Goal: Information Seeking & Learning: Find specific fact

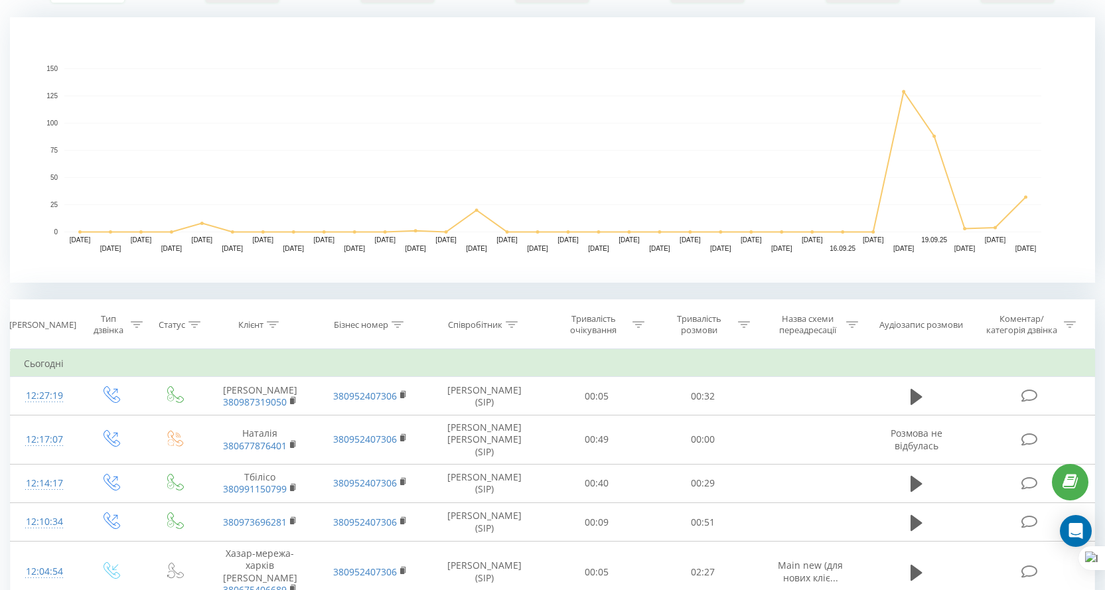
scroll to position [8, 0]
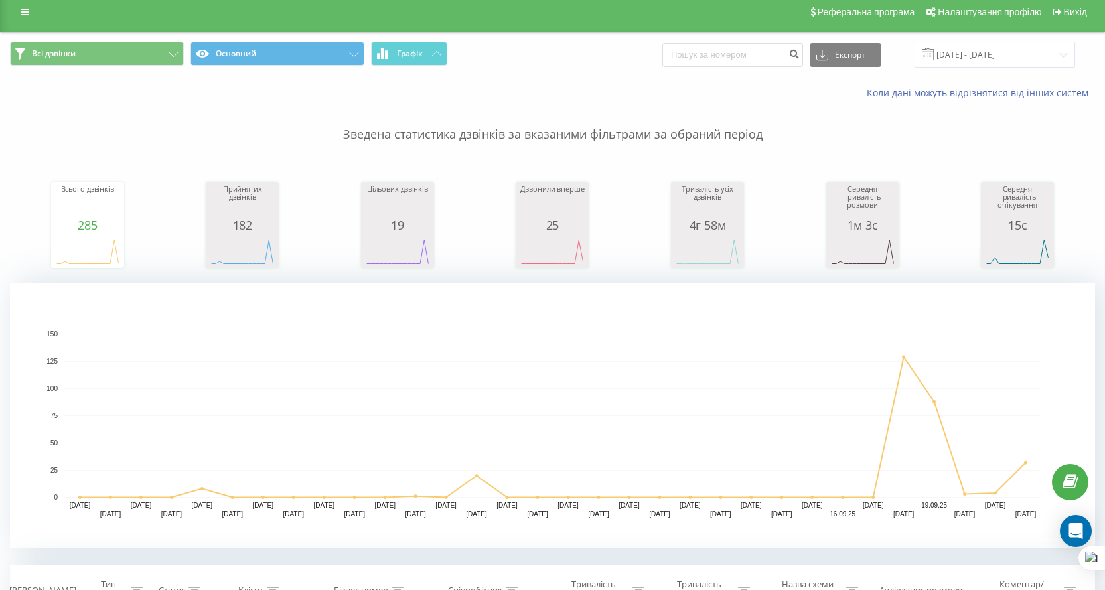
click at [745, 68] on div "Експорт .csv .xls .xlsx [DATE] - [DATE]" at bounding box center [868, 55] width 413 height 26
click at [745, 68] on div "Експорт .csv .xls .xlsx 22.08.2025 - 22.09.2025" at bounding box center [868, 55] width 413 height 26
click at [739, 59] on input at bounding box center [732, 55] width 141 height 24
paste input "380983723117"
type input "380983723117"
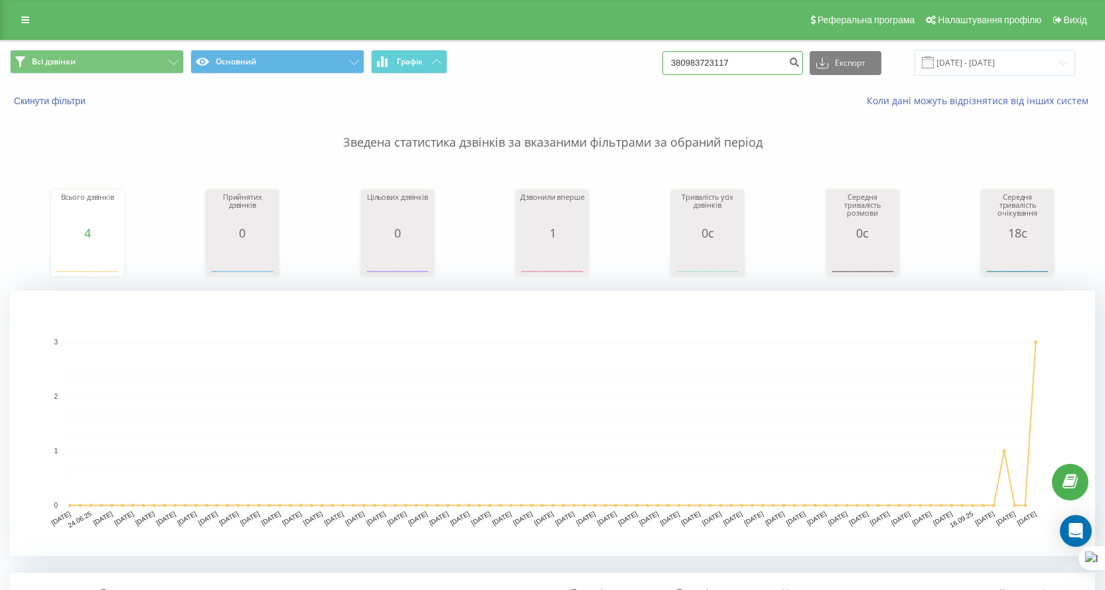
click at [747, 54] on input "380983723117" at bounding box center [732, 63] width 141 height 24
paste input "635905751"
type input "380635905751"
click at [23, 15] on link at bounding box center [25, 20] width 24 height 19
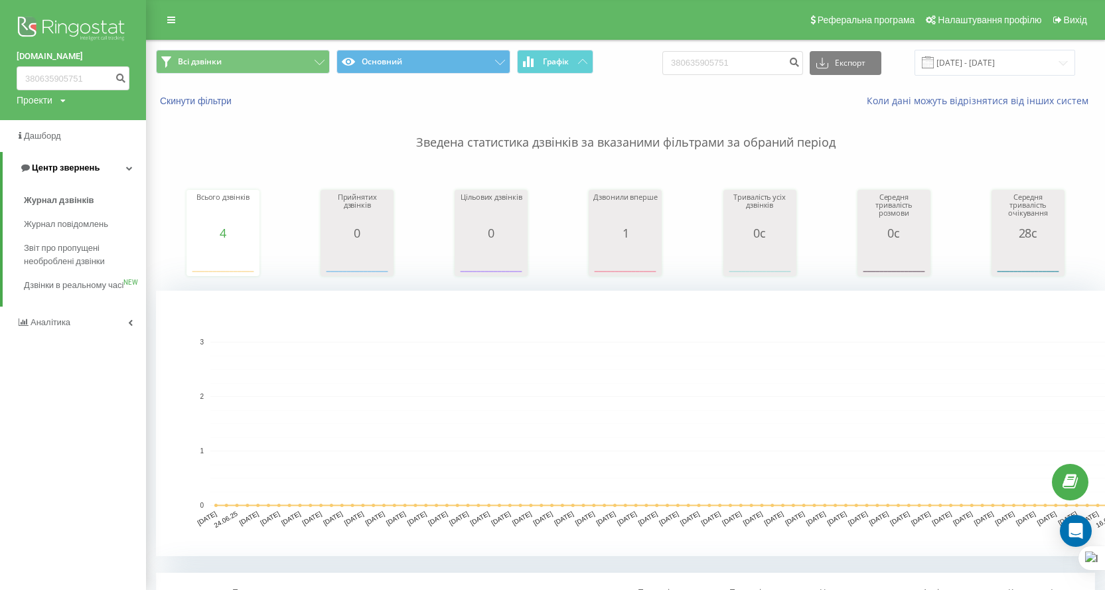
click at [42, 171] on span "Центр звернень" at bounding box center [66, 168] width 68 height 10
click at [76, 167] on span "Центр звернень" at bounding box center [63, 168] width 68 height 10
click at [72, 194] on span "Журнал дзвінків" at bounding box center [59, 200] width 70 height 13
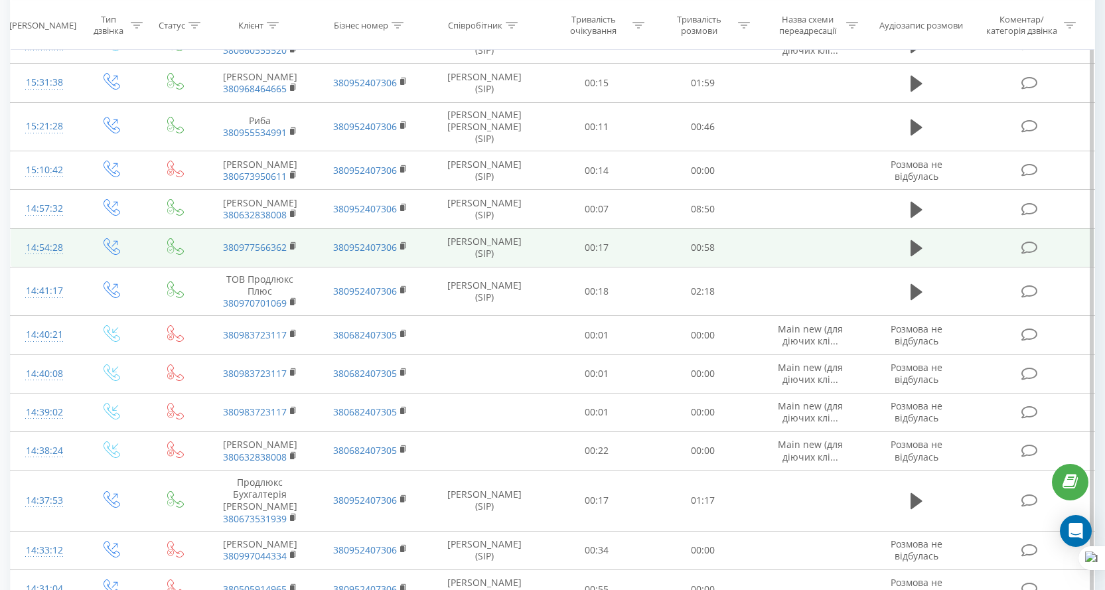
scroll to position [398, 0]
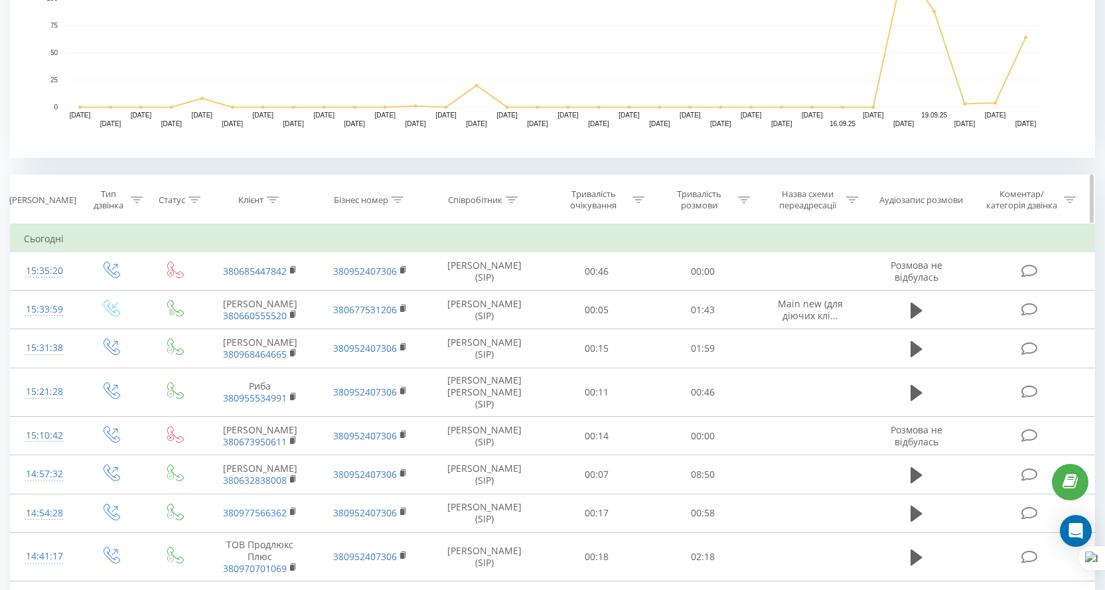
click at [477, 198] on div "Співробітник" at bounding box center [475, 199] width 54 height 11
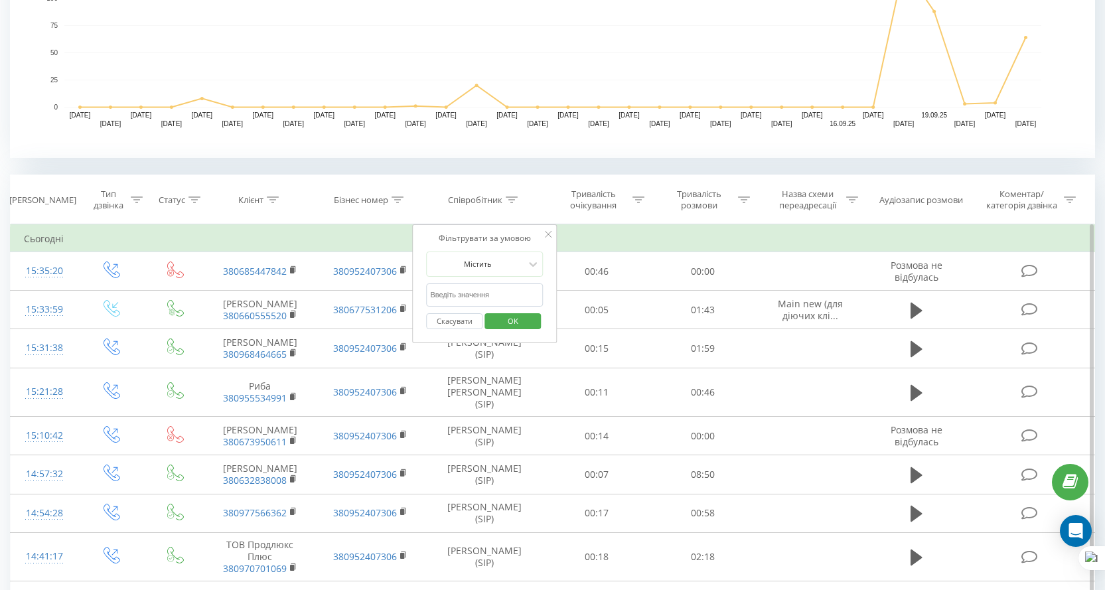
click at [483, 297] on input "text" at bounding box center [484, 294] width 117 height 23
type input "козак"
click at [514, 321] on span "OK" at bounding box center [513, 321] width 37 height 21
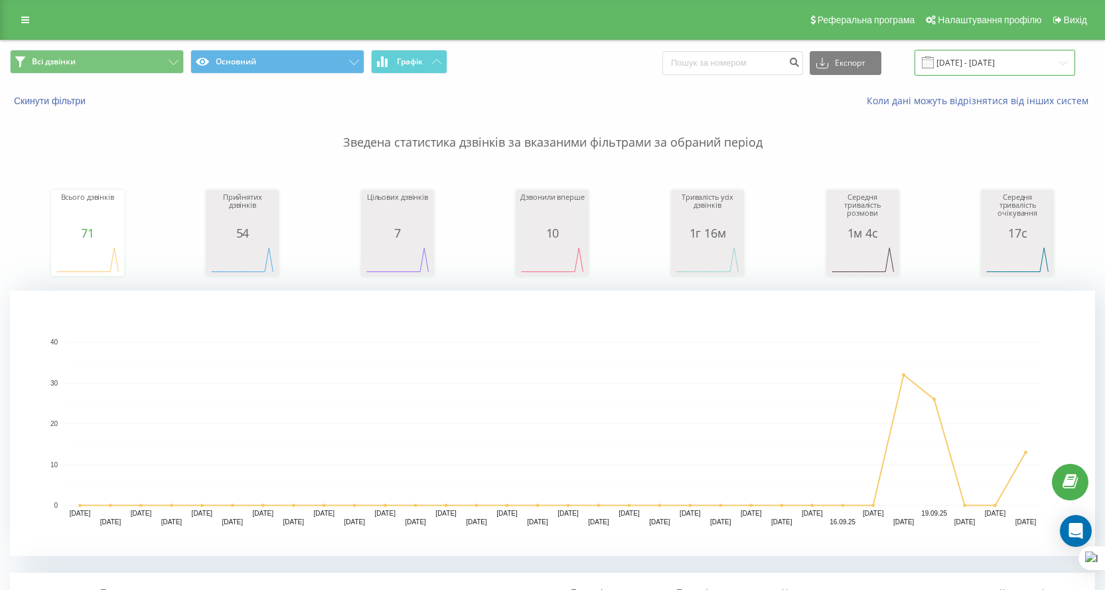
click at [1002, 71] on input "22.08.2025 - 22.09.2025" at bounding box center [995, 63] width 161 height 26
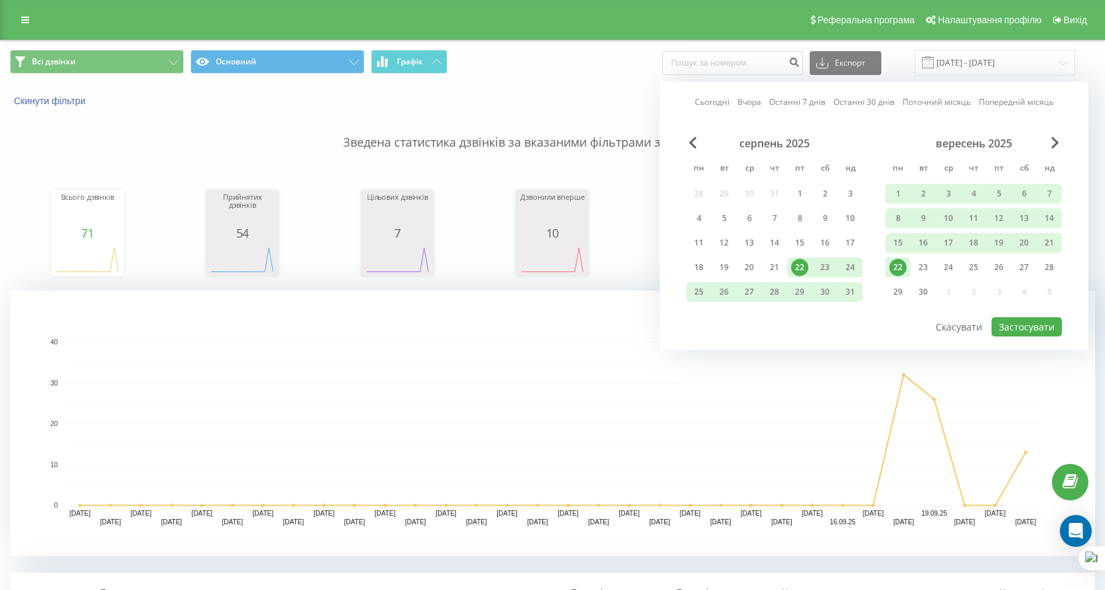
click at [905, 268] on div "22" at bounding box center [898, 267] width 17 height 17
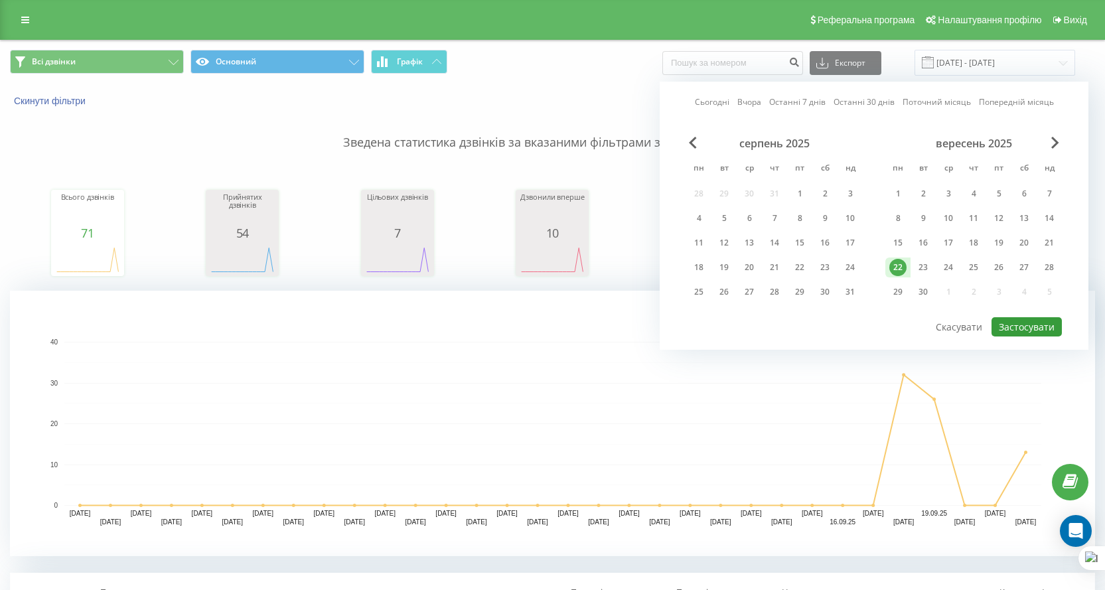
click at [1015, 332] on button "Застосувати" at bounding box center [1027, 326] width 70 height 19
type input "22.09.2025 - 22.09.2025"
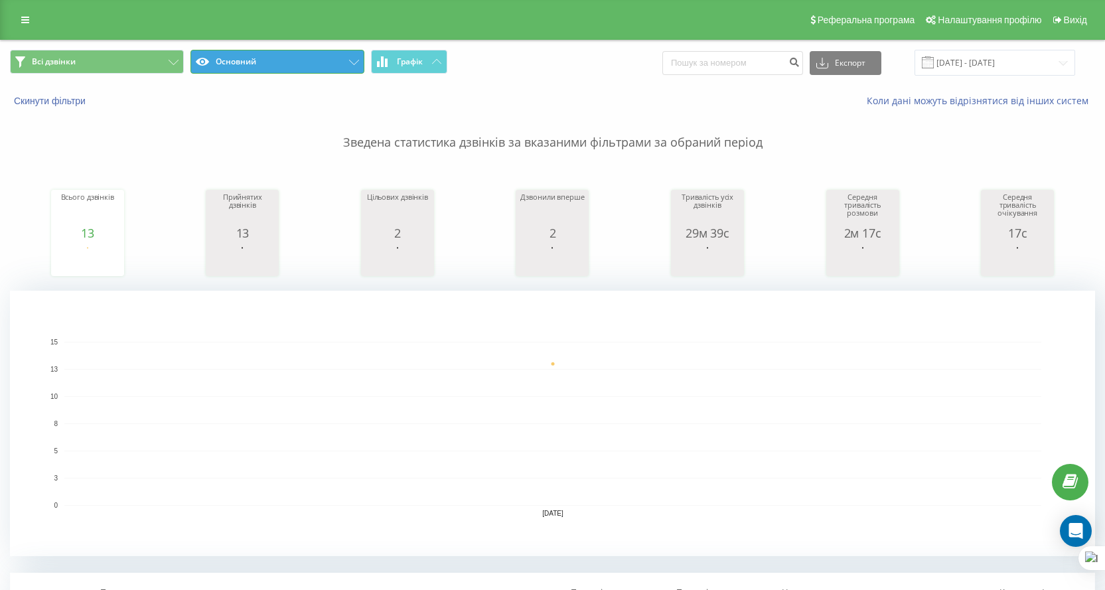
click at [273, 63] on button "Основний" at bounding box center [278, 62] width 174 height 24
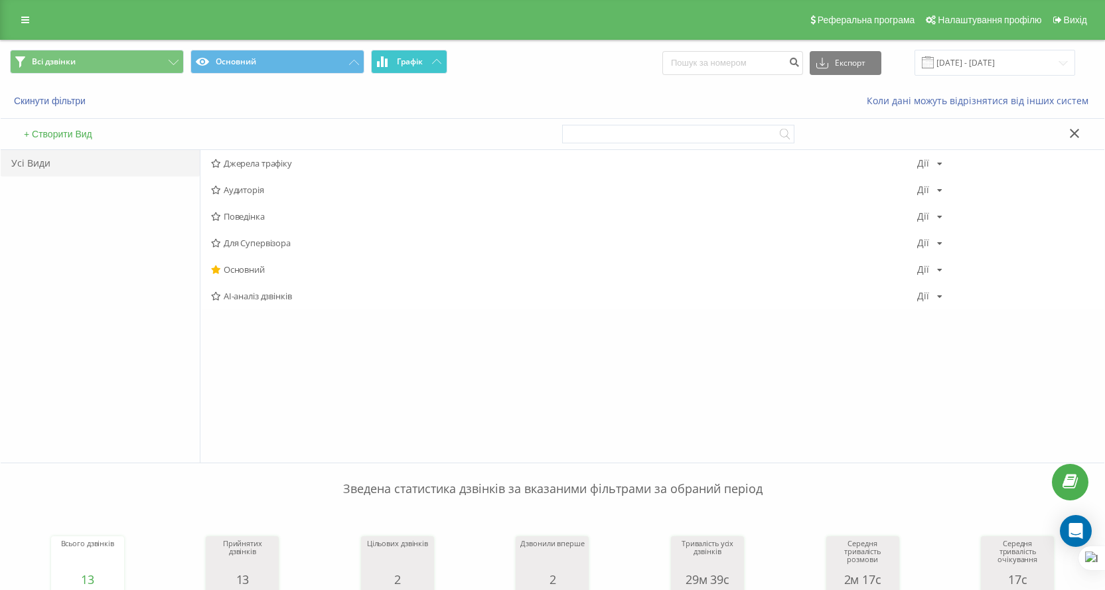
click at [400, 62] on span "Графік" at bounding box center [410, 61] width 26 height 9
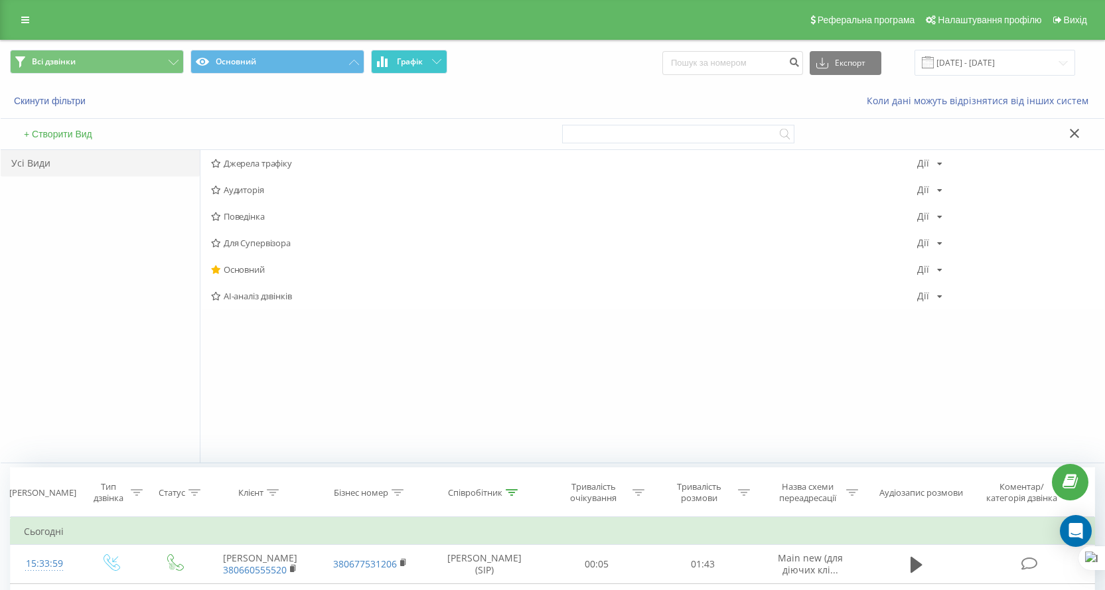
click at [411, 60] on span "Графік" at bounding box center [410, 61] width 26 height 9
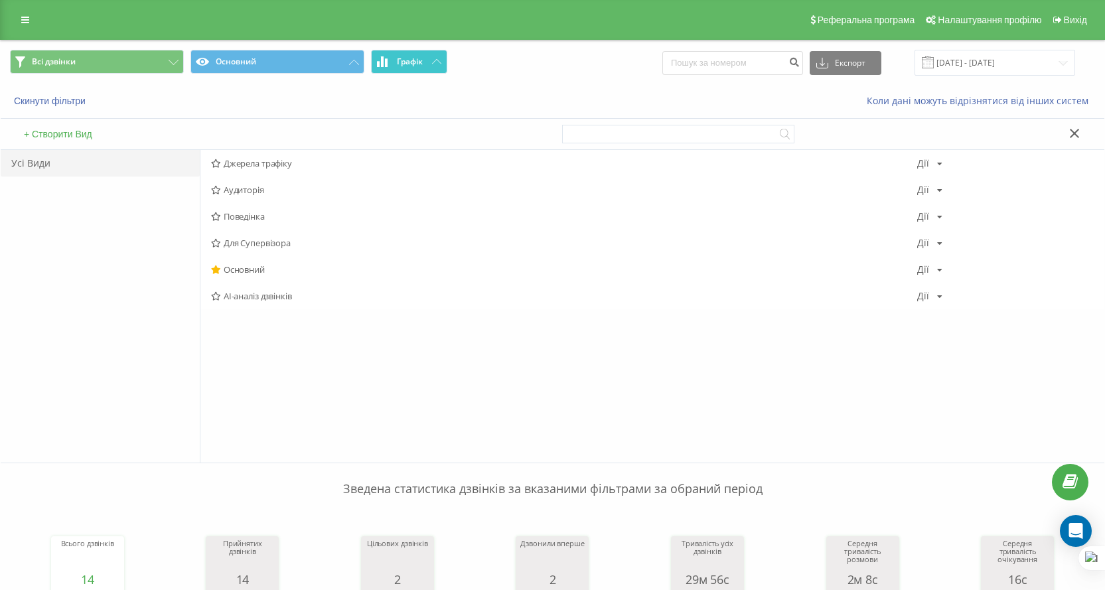
click at [411, 60] on span "Графік" at bounding box center [410, 61] width 26 height 9
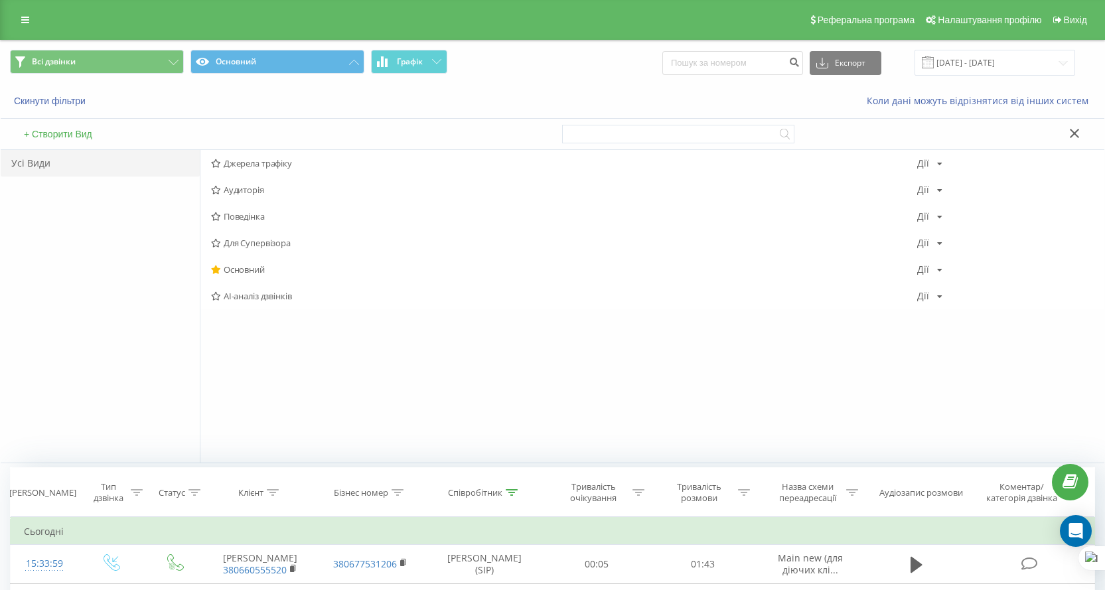
click at [264, 102] on div "Скинути фільтри" at bounding box center [208, 100] width 414 height 13
click at [279, 84] on div "Всі дзвінки Основний Графік Експорт .csv .xls .xlsx 22.09.2025 - 22.09.2025" at bounding box center [553, 62] width 1104 height 44
click at [284, 68] on button "Основний" at bounding box center [278, 62] width 174 height 24
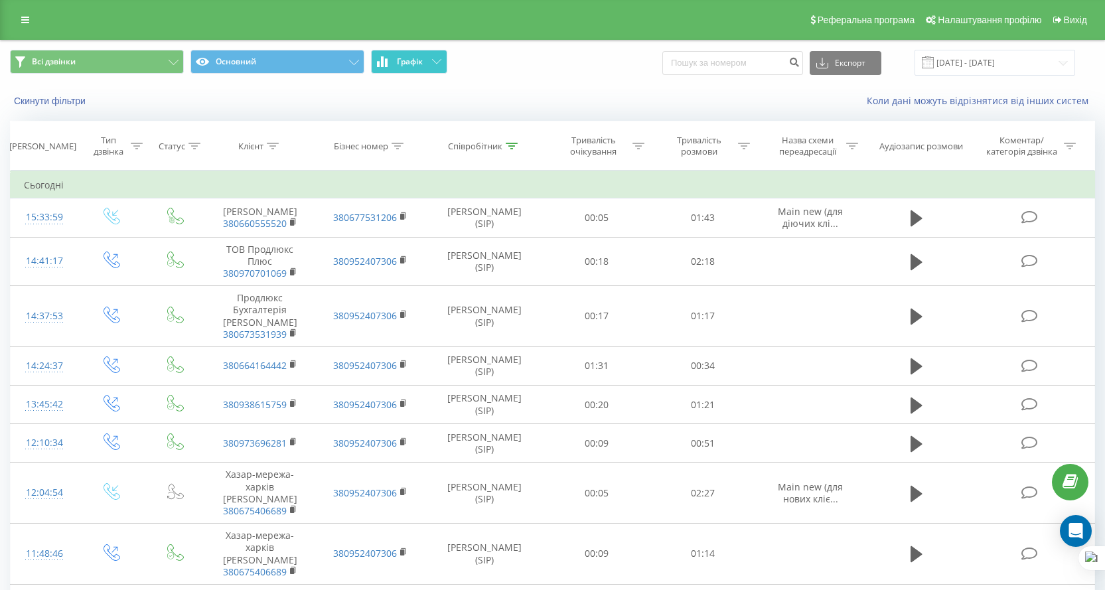
click at [406, 66] on span "Графік" at bounding box center [410, 61] width 26 height 9
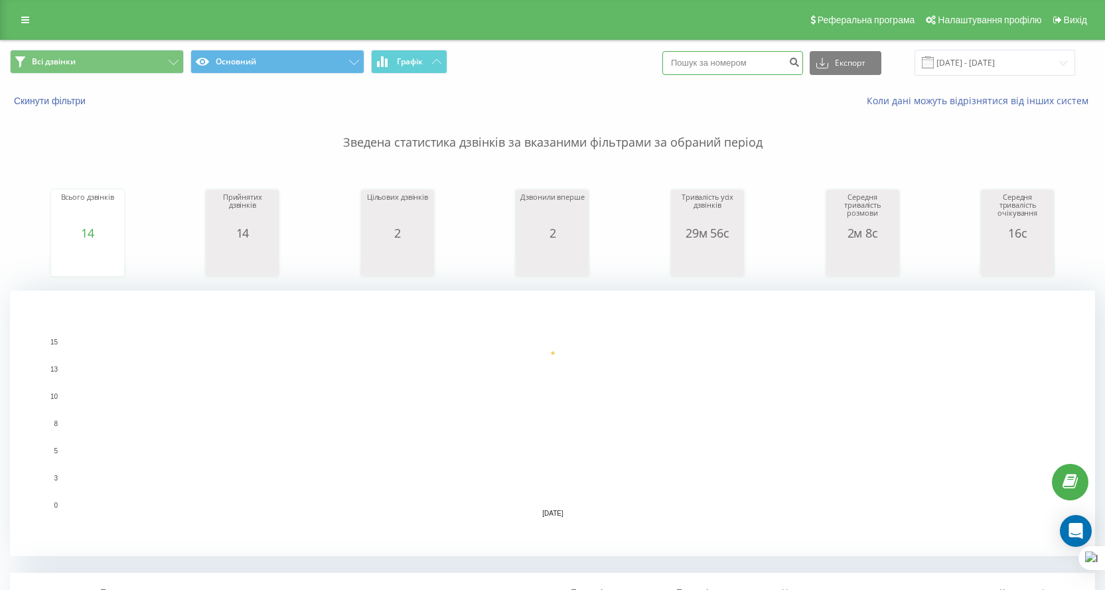
click at [711, 56] on input at bounding box center [732, 63] width 141 height 24
paste input "380977732440"
type input "380977732440"
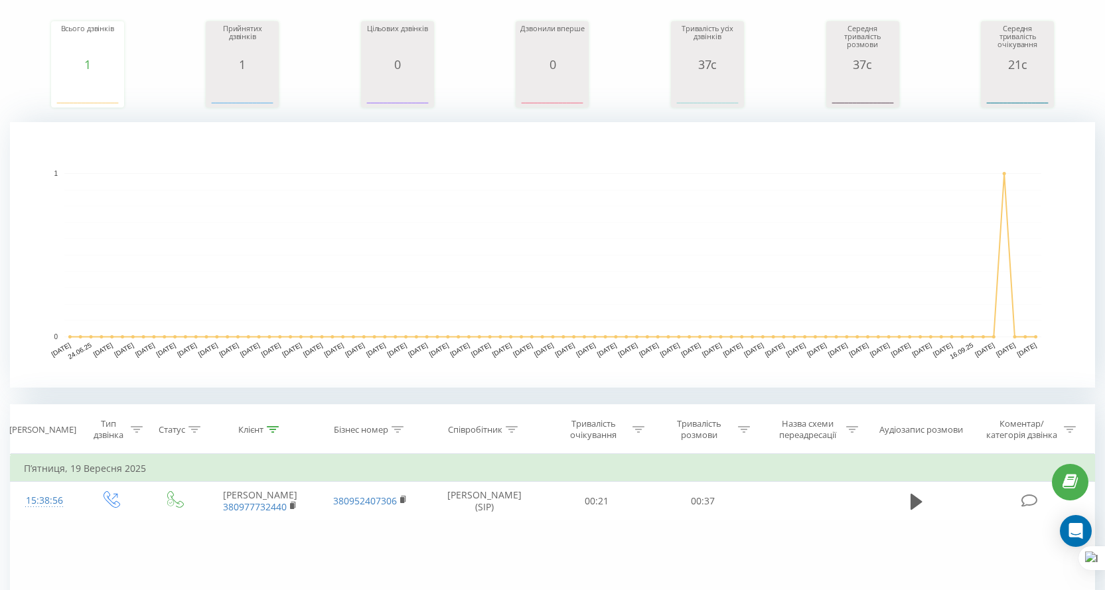
scroll to position [301, 0]
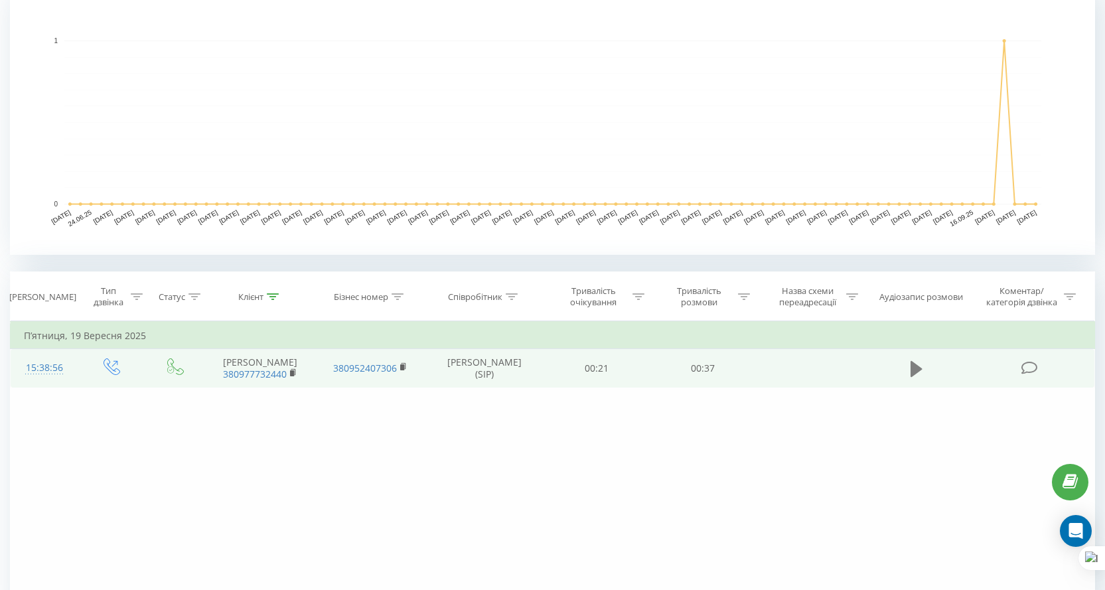
click at [919, 375] on icon at bounding box center [917, 368] width 12 height 16
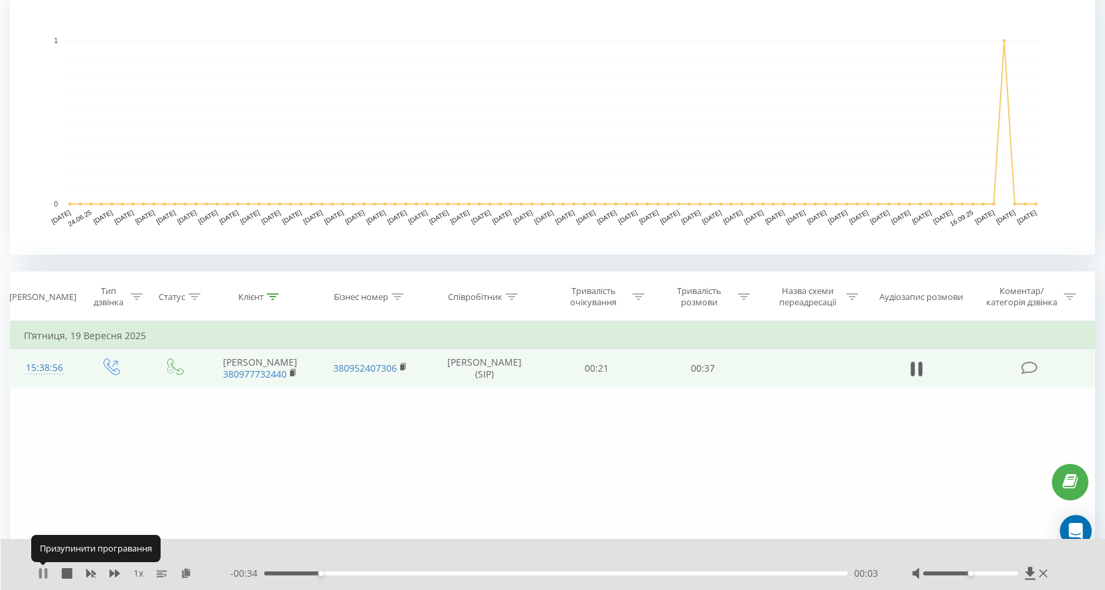
click at [46, 574] on icon at bounding box center [45, 573] width 3 height 11
click at [44, 572] on icon at bounding box center [43, 573] width 8 height 11
click at [44, 572] on icon at bounding box center [43, 573] width 11 height 11
click at [44, 572] on icon at bounding box center [43, 573] width 8 height 11
click at [559, 570] on div "- 00:25 00:11 00:11" at bounding box center [554, 573] width 649 height 13
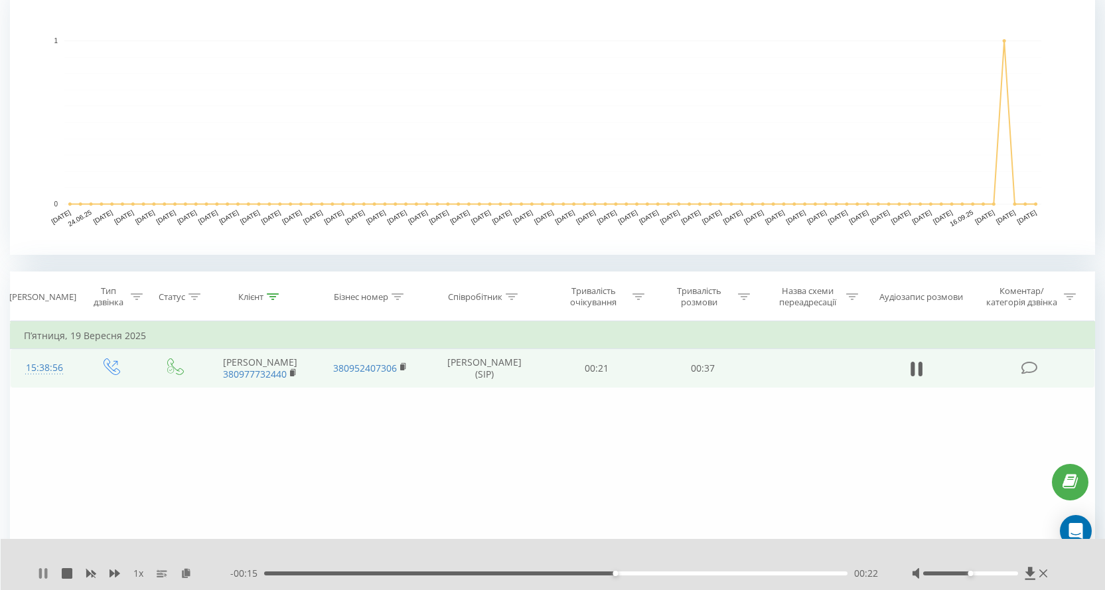
click at [42, 572] on icon at bounding box center [43, 573] width 11 height 11
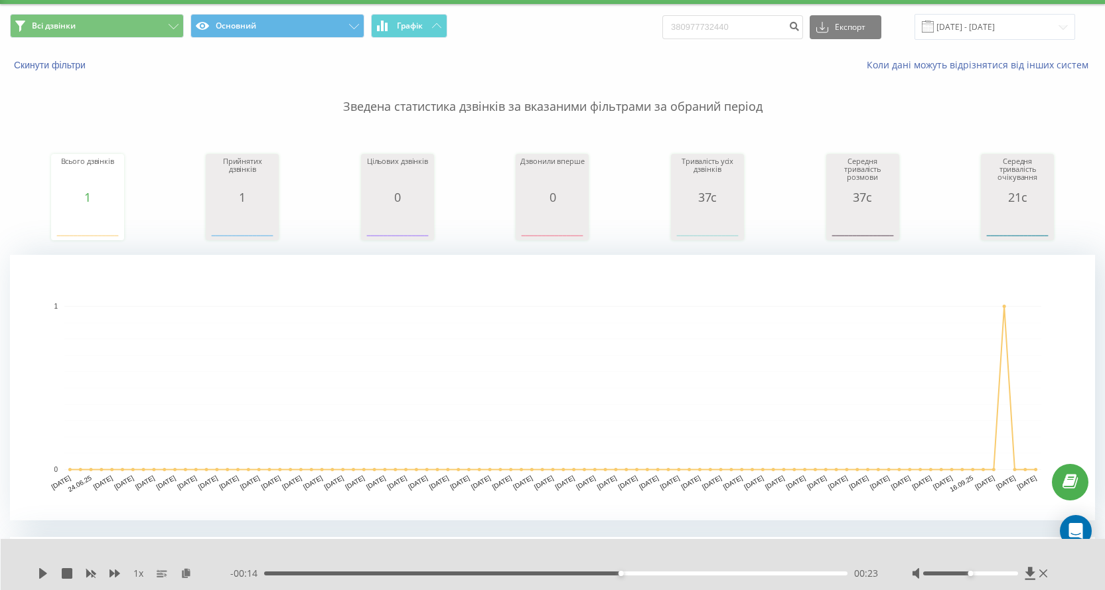
scroll to position [0, 0]
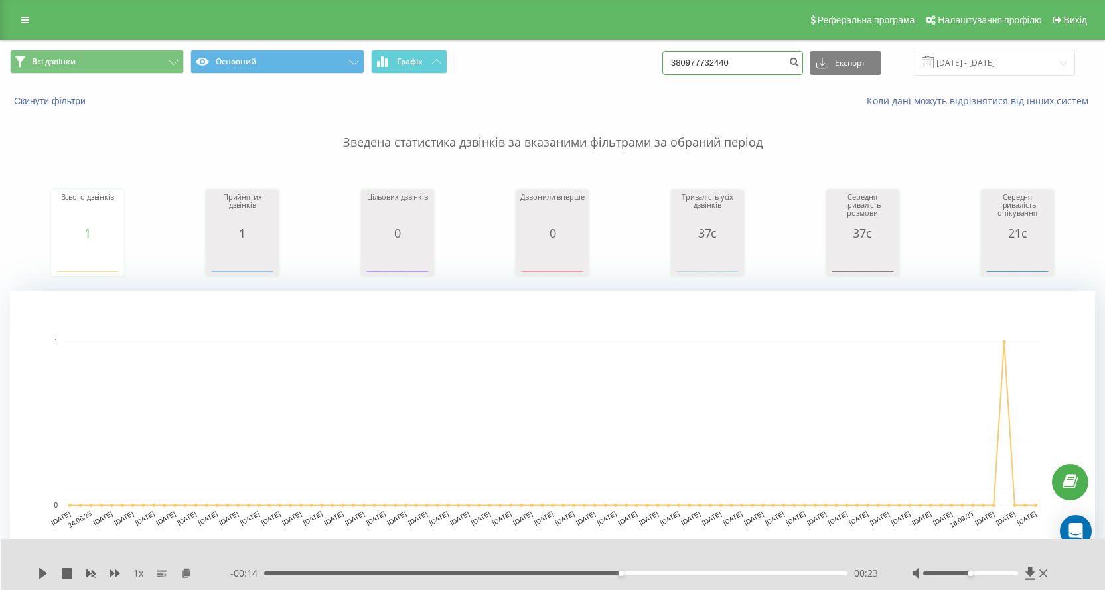
click at [710, 52] on input "380977732440" at bounding box center [732, 63] width 141 height 24
click at [711, 52] on input "380977732440" at bounding box center [732, 63] width 141 height 24
paste input "686893369"
type input "380686893369"
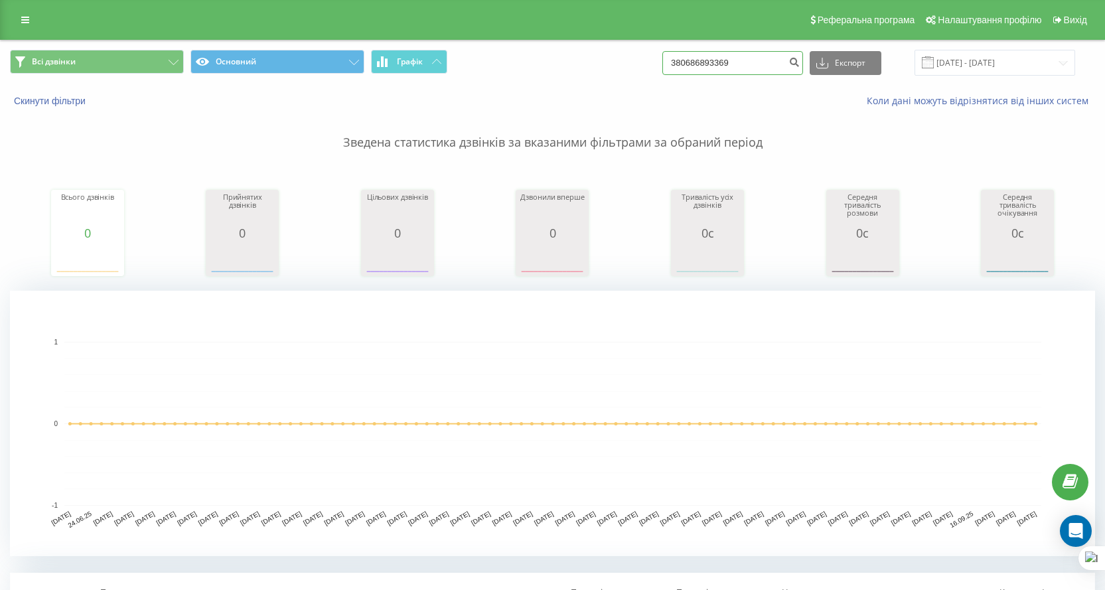
click at [756, 63] on input "380686893369" at bounding box center [732, 63] width 141 height 24
drag, startPoint x: 765, startPoint y: 60, endPoint x: 657, endPoint y: 68, distance: 108.5
click at [657, 68] on div "Всі дзвінки Основний Графік 380686893369 Експорт .csv .xls .xlsx [DATE] - [DATE]" at bounding box center [552, 63] width 1085 height 26
paste input "0974585808"
type input "380974585808"
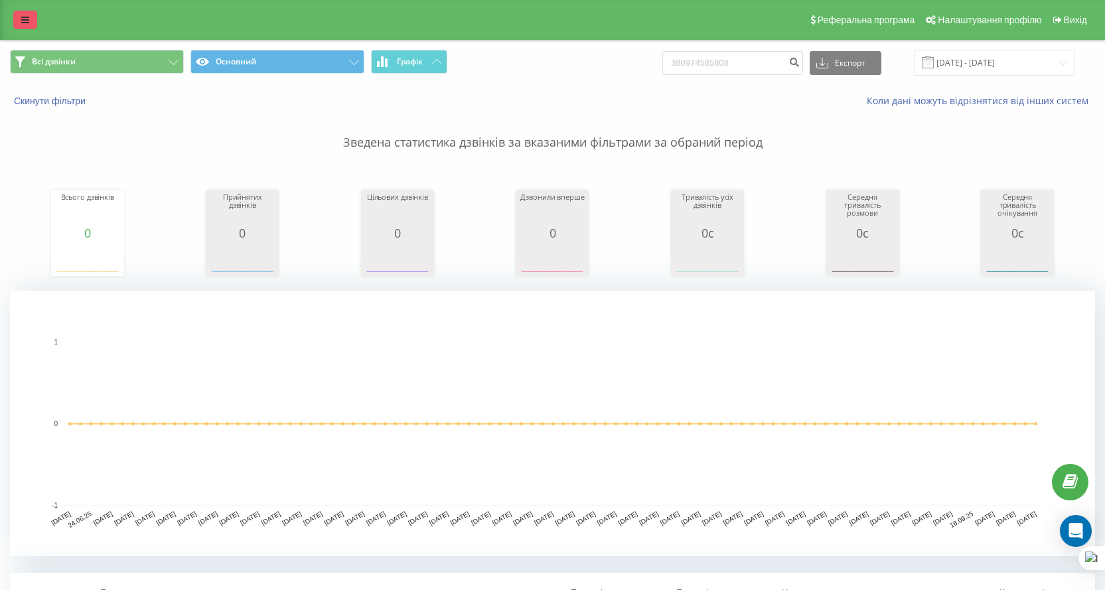
click at [32, 21] on link at bounding box center [25, 20] width 24 height 19
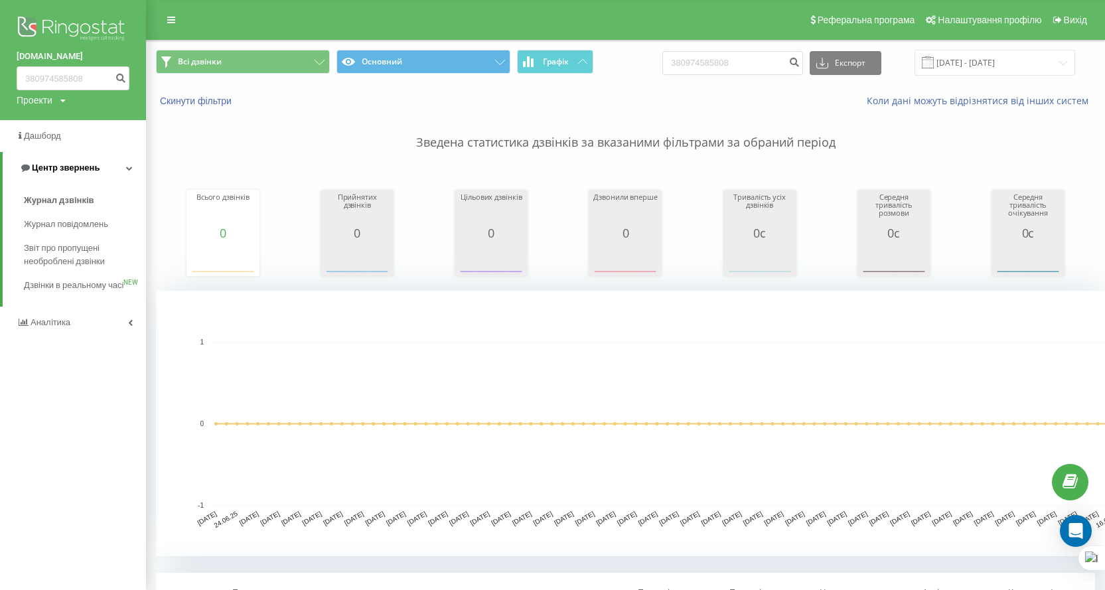
click at [66, 166] on span "Центр звернень" at bounding box center [66, 168] width 68 height 10
drag, startPoint x: 75, startPoint y: 163, endPoint x: 89, endPoint y: 179, distance: 21.2
click at [76, 163] on span "Центр звернень" at bounding box center [63, 168] width 68 height 10
click at [87, 200] on span "Журнал дзвінків" at bounding box center [59, 200] width 70 height 13
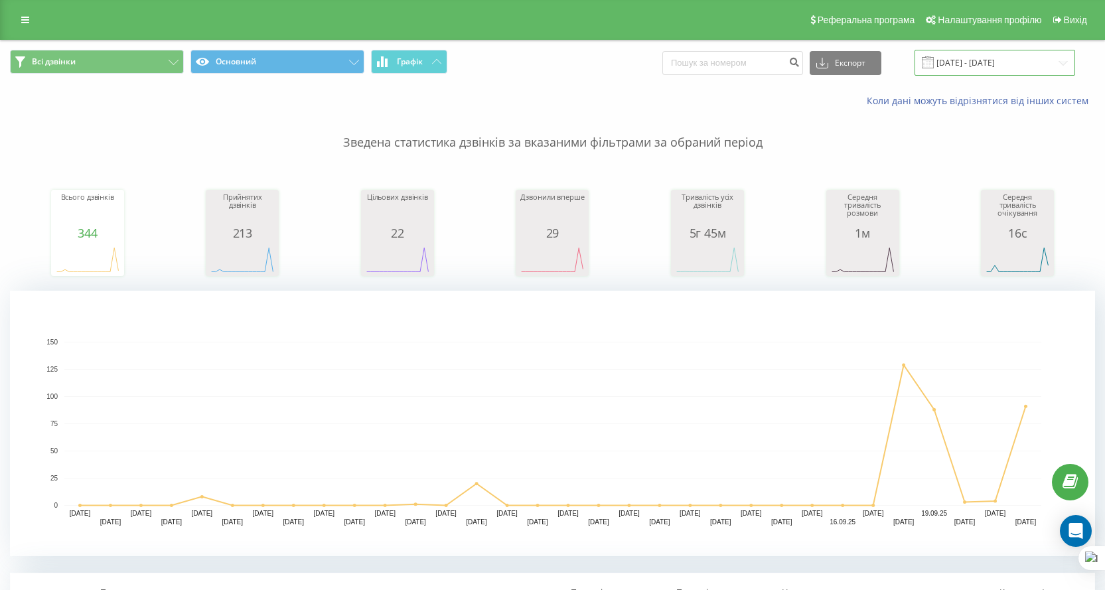
click at [991, 63] on input "[DATE] - [DATE]" at bounding box center [995, 63] width 161 height 26
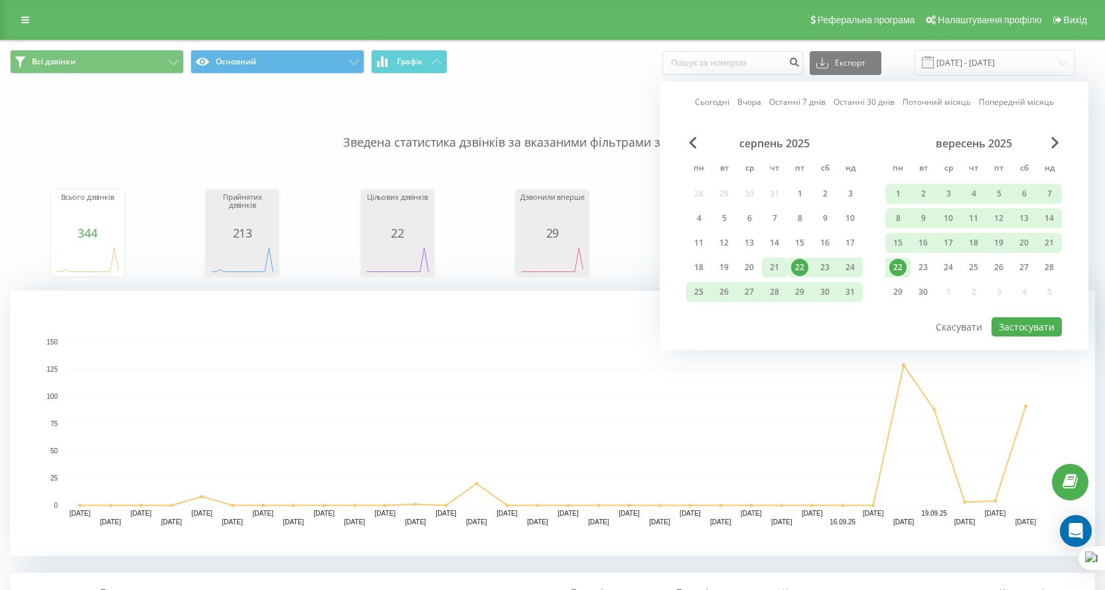
click at [771, 265] on div "21" at bounding box center [774, 267] width 17 height 17
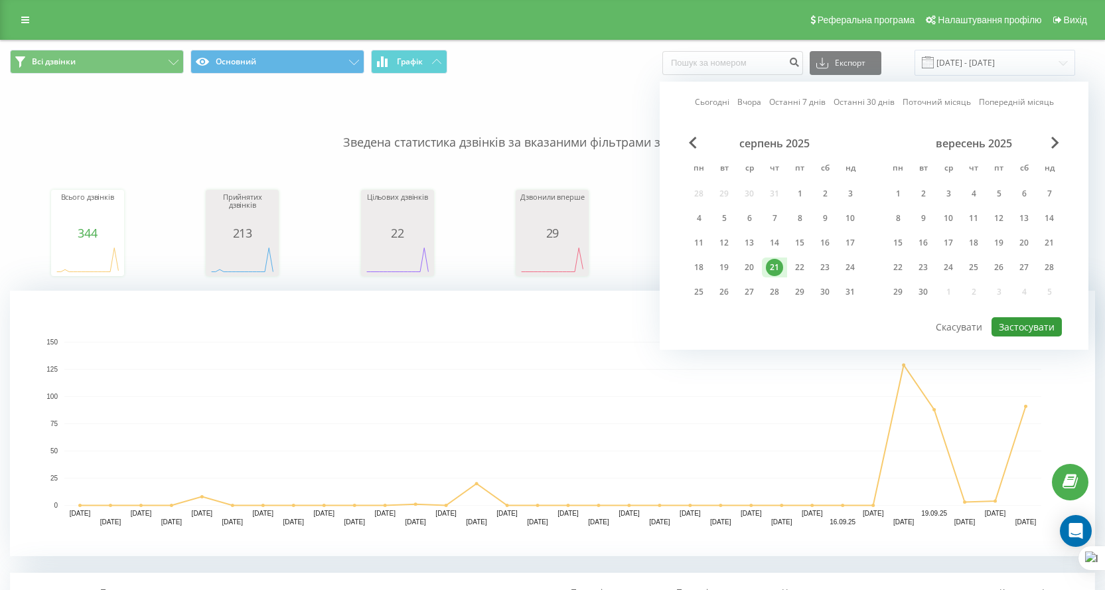
click at [1017, 321] on button "Застосувати" at bounding box center [1027, 326] width 70 height 19
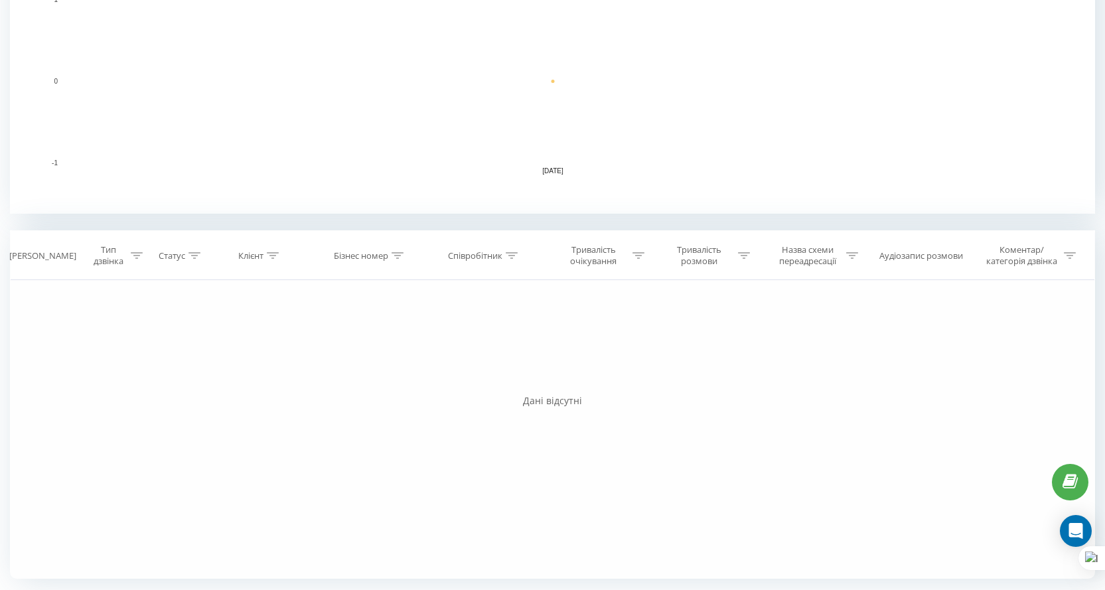
scroll to position [11, 0]
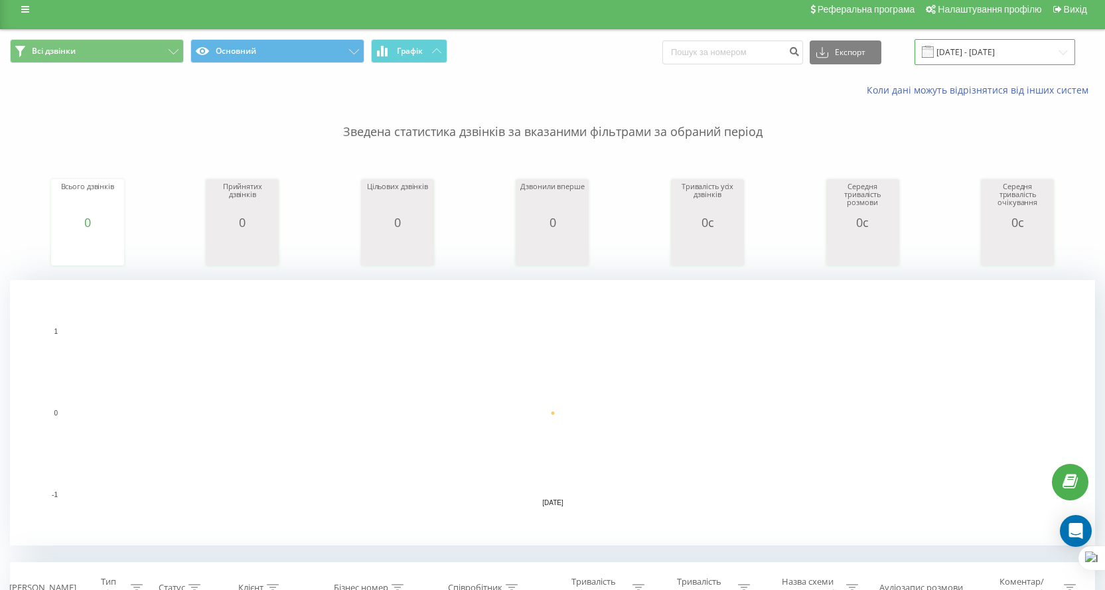
click at [982, 52] on input "21.08.2025 - 21.08.2025" at bounding box center [995, 52] width 161 height 26
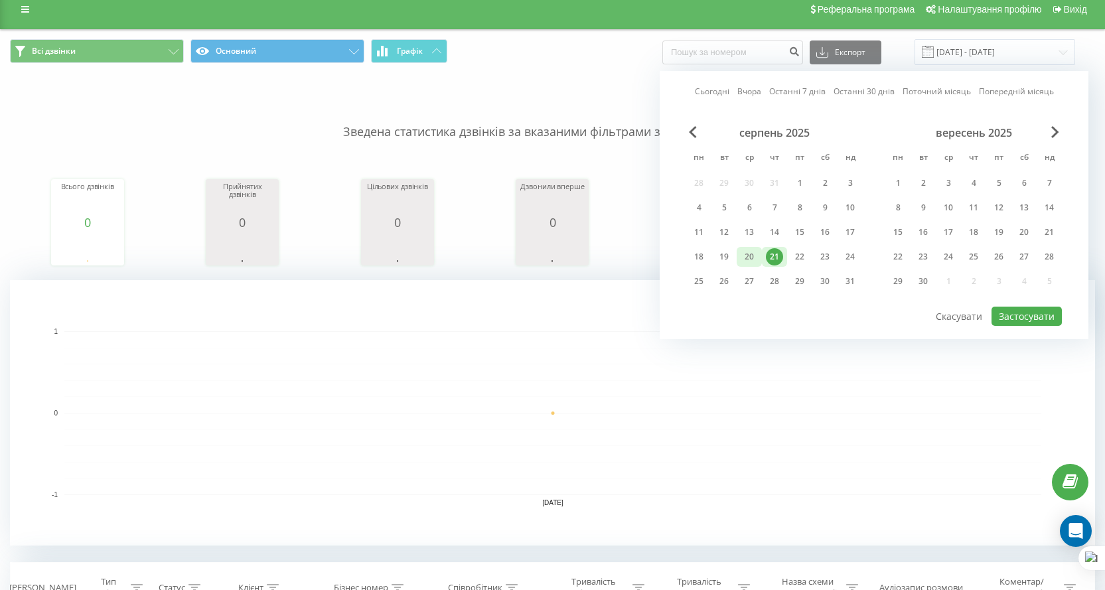
click at [753, 254] on div "20" at bounding box center [749, 256] width 17 height 17
click at [1010, 317] on button "Застосувати" at bounding box center [1027, 316] width 70 height 19
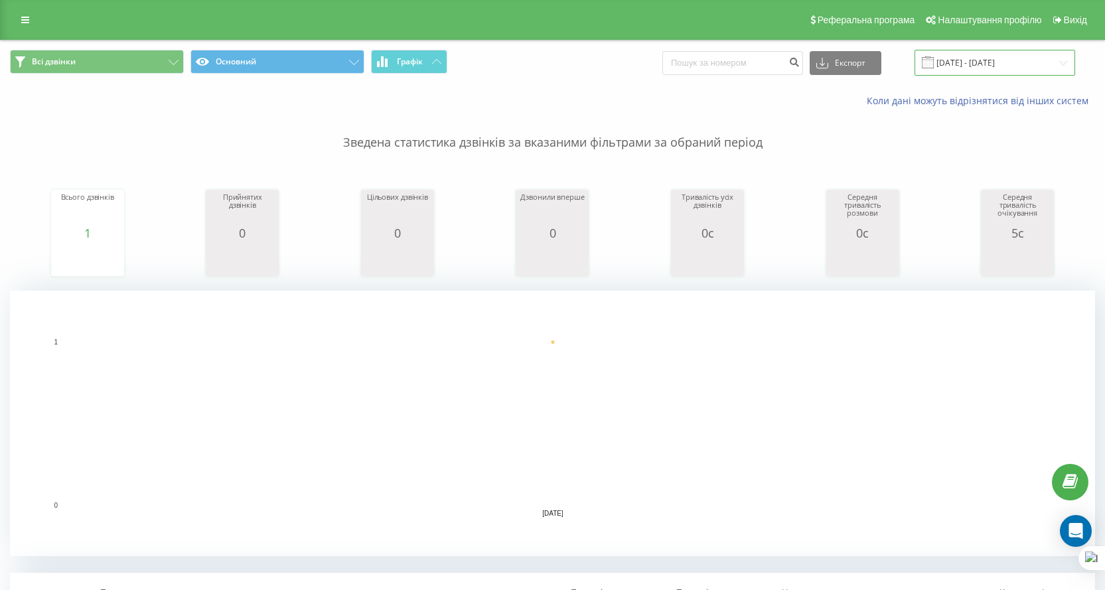
click at [1034, 51] on input "20.08.2025 - 20.08.2025" at bounding box center [995, 63] width 161 height 26
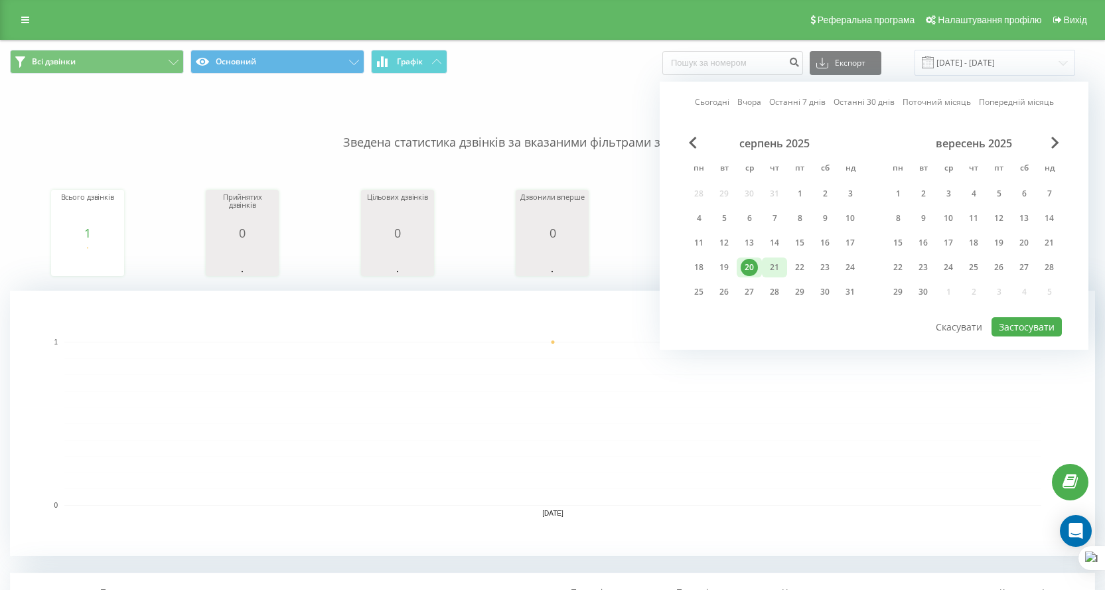
click at [777, 267] on div "21" at bounding box center [774, 267] width 17 height 17
click at [794, 268] on div "22" at bounding box center [799, 267] width 17 height 17
click at [1015, 323] on button "Застосувати" at bounding box center [1027, 326] width 70 height 19
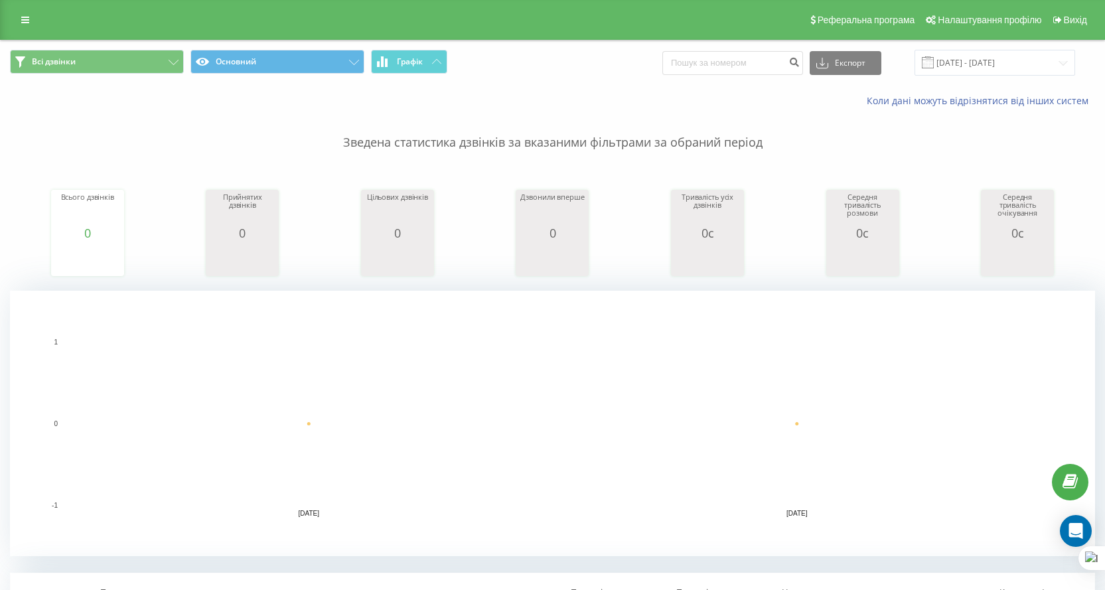
click at [934, 67] on span at bounding box center [928, 62] width 12 height 12
click at [1034, 58] on input "21.08.2025 - 22.08.2025" at bounding box center [995, 63] width 161 height 26
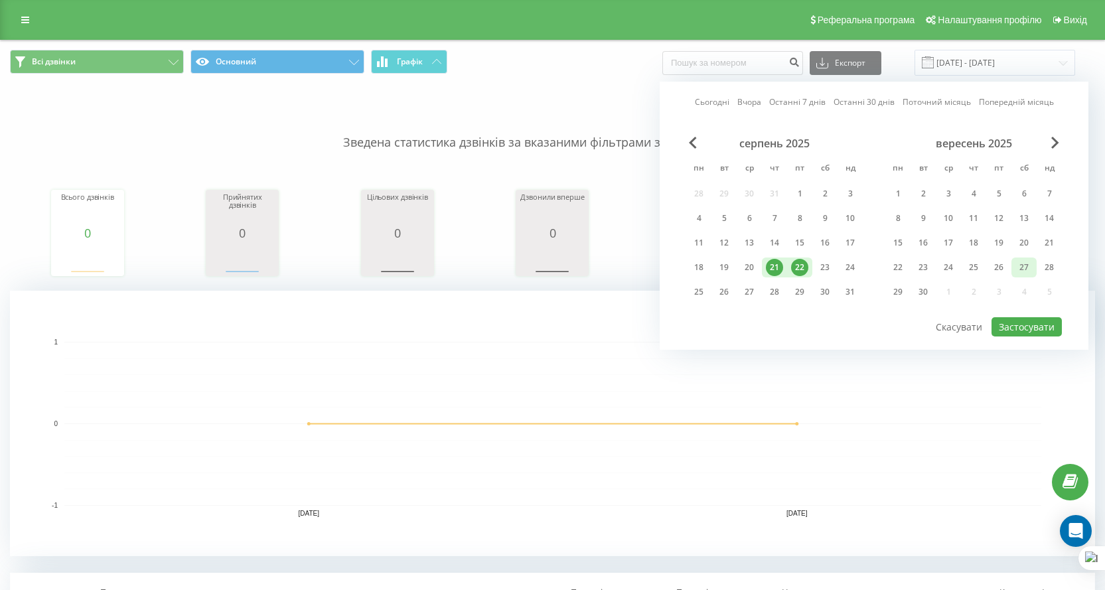
click at [1024, 262] on div "27" at bounding box center [1024, 267] width 17 height 17
click at [1026, 245] on div "20" at bounding box center [1024, 242] width 17 height 17
click at [1028, 239] on div "20" at bounding box center [1024, 242] width 17 height 17
click at [1024, 322] on button "Застосувати" at bounding box center [1027, 326] width 70 height 19
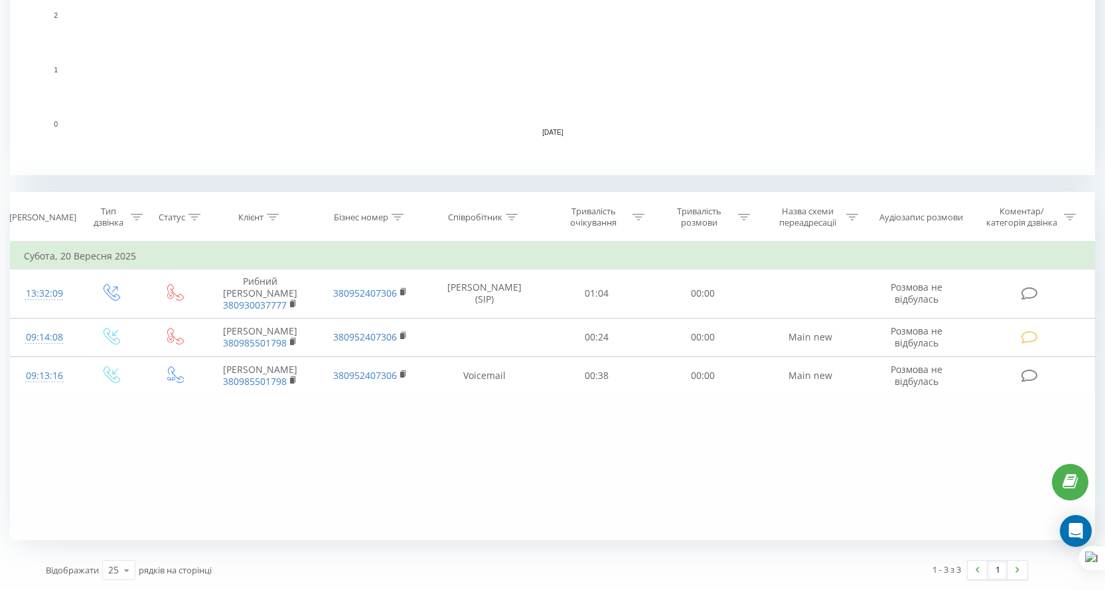
scroll to position [49, 0]
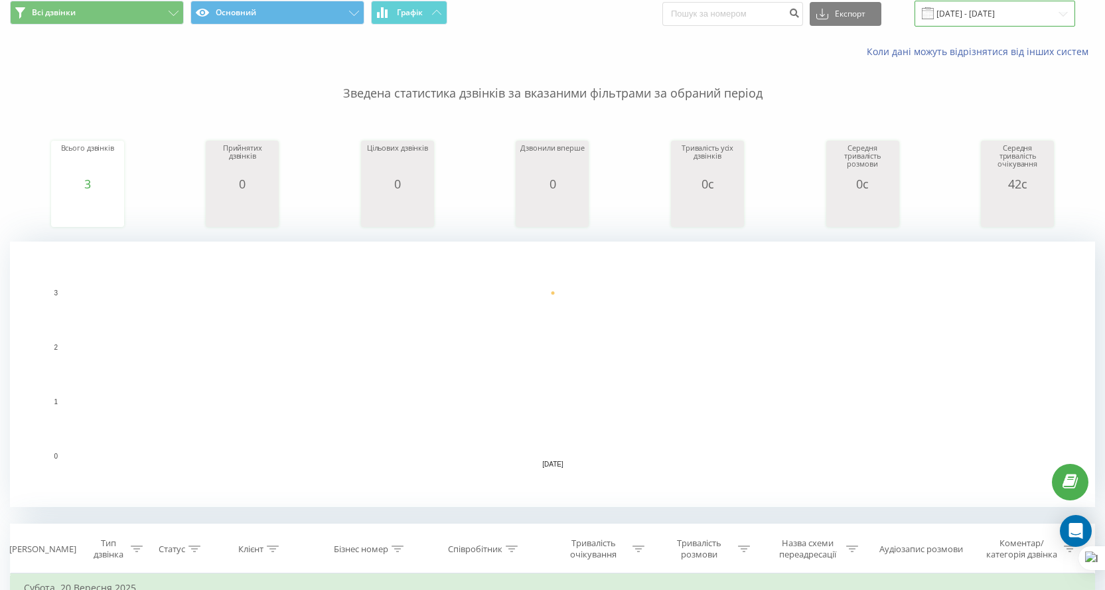
click at [961, 16] on input "20.09.2025 - 20.09.2025" at bounding box center [995, 14] width 161 height 26
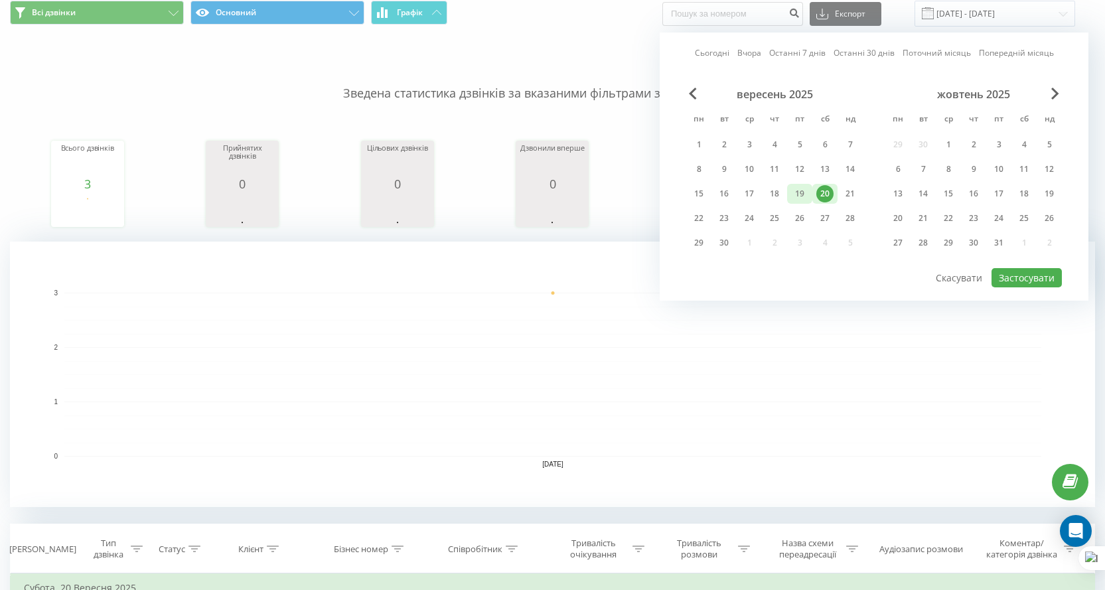
click at [795, 194] on div "19" at bounding box center [799, 193] width 17 height 17
click at [1041, 271] on button "Застосувати" at bounding box center [1027, 277] width 70 height 19
type input "19.09.2025 - 19.09.2025"
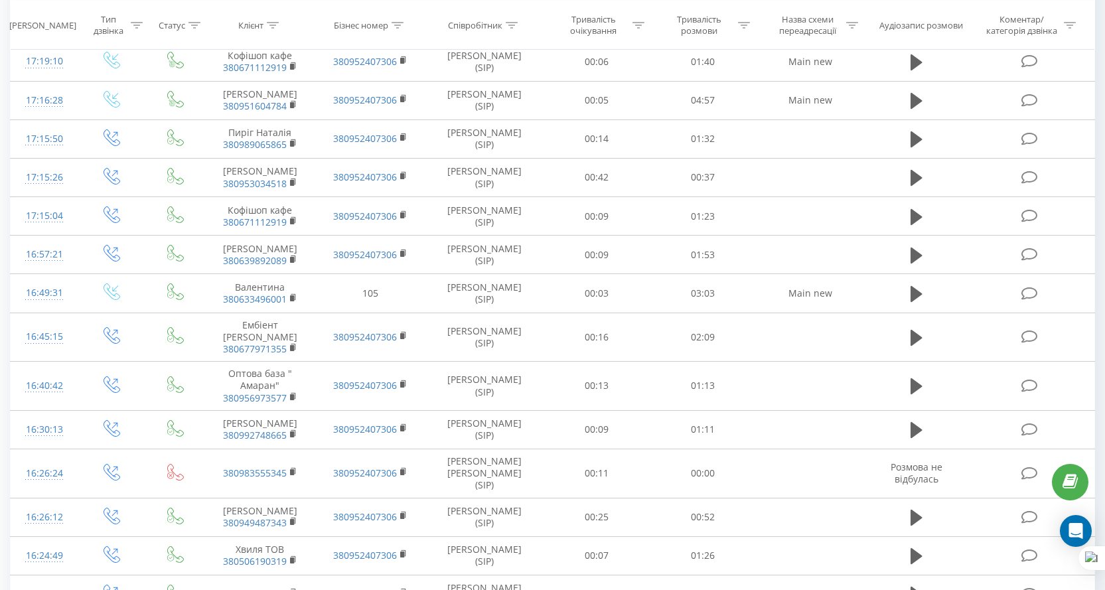
scroll to position [472, 0]
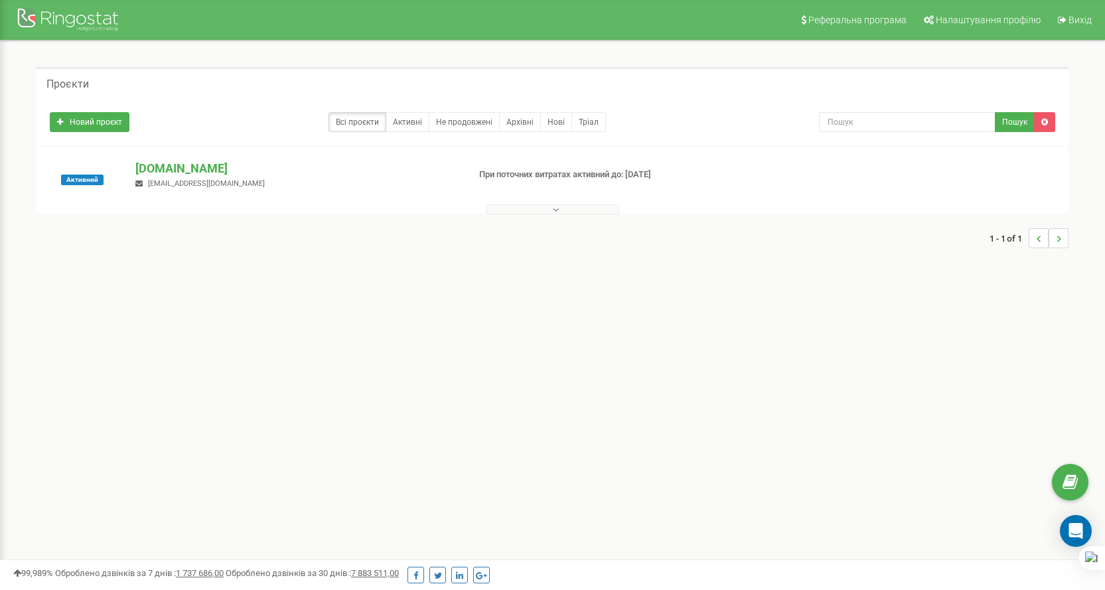
click at [565, 208] on button at bounding box center [553, 209] width 133 height 10
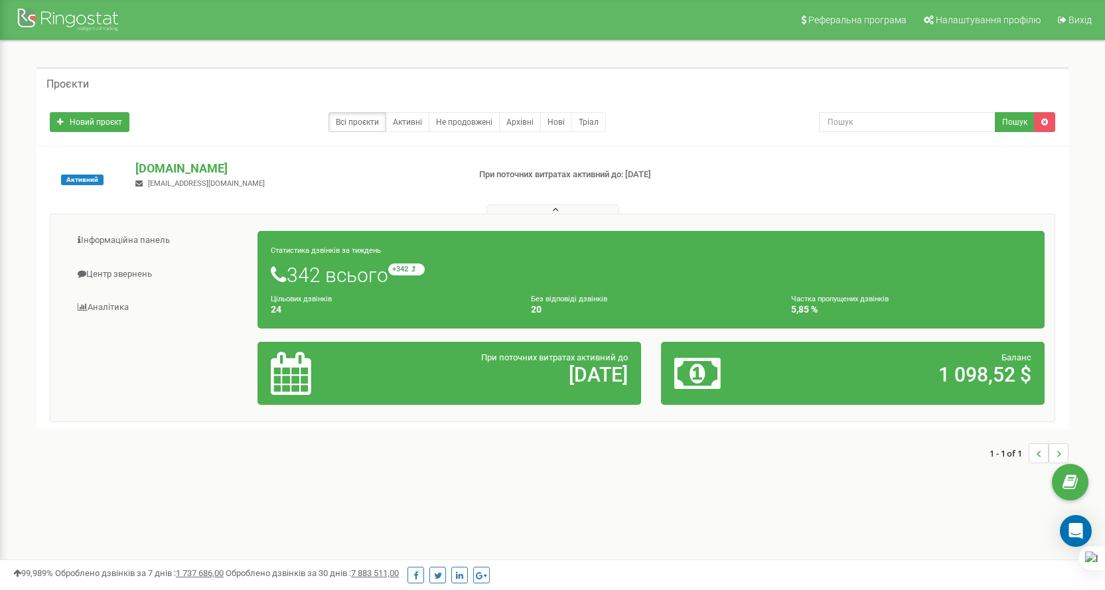
click at [591, 376] on h2 "[DATE]" at bounding box center [512, 375] width 232 height 22
